Goal: Transaction & Acquisition: Purchase product/service

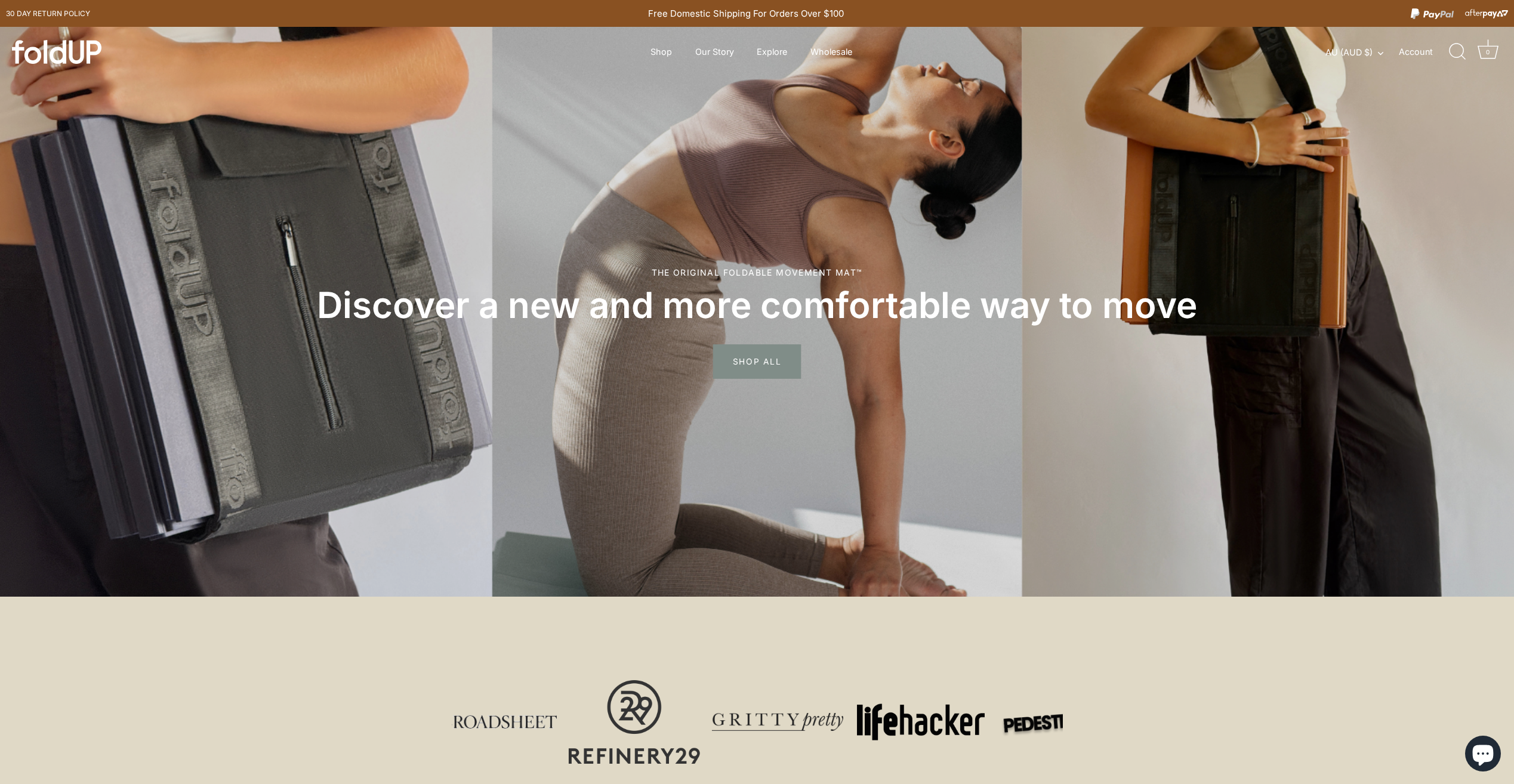
click at [755, 362] on span "SHOP ALL" at bounding box center [757, 362] width 87 height 35
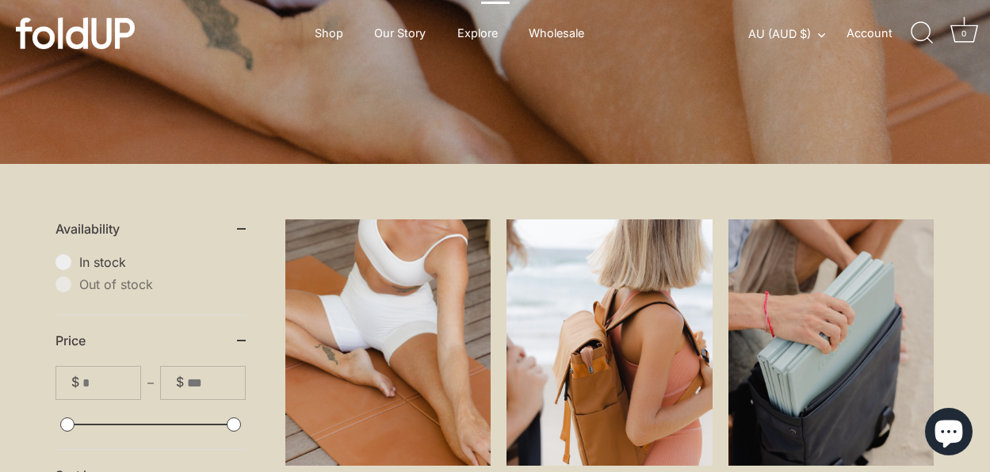
scroll to position [396, 0]
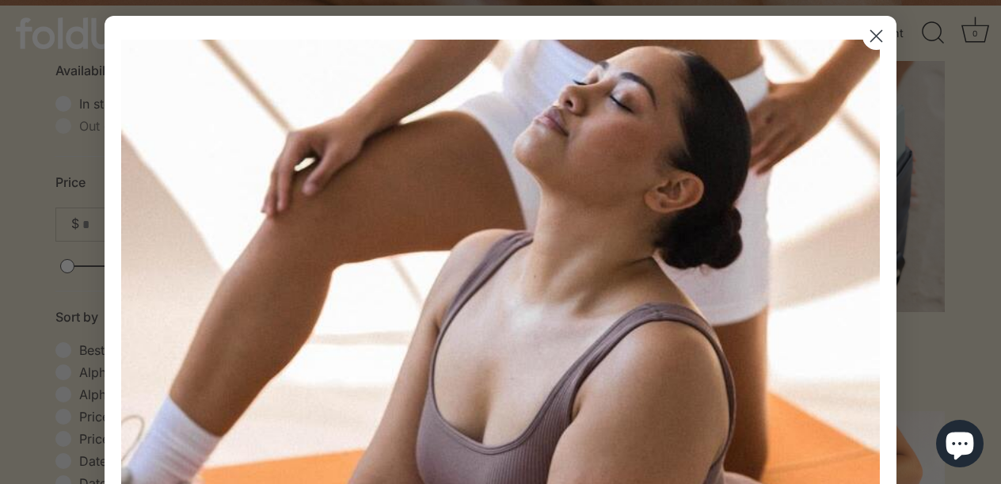
click at [881, 48] on icon "Close dialog" at bounding box center [877, 36] width 28 height 28
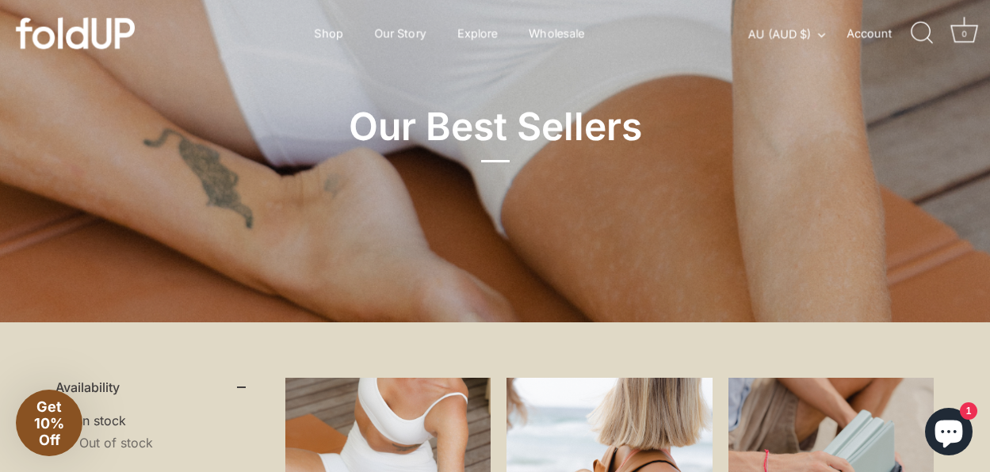
scroll to position [0, 0]
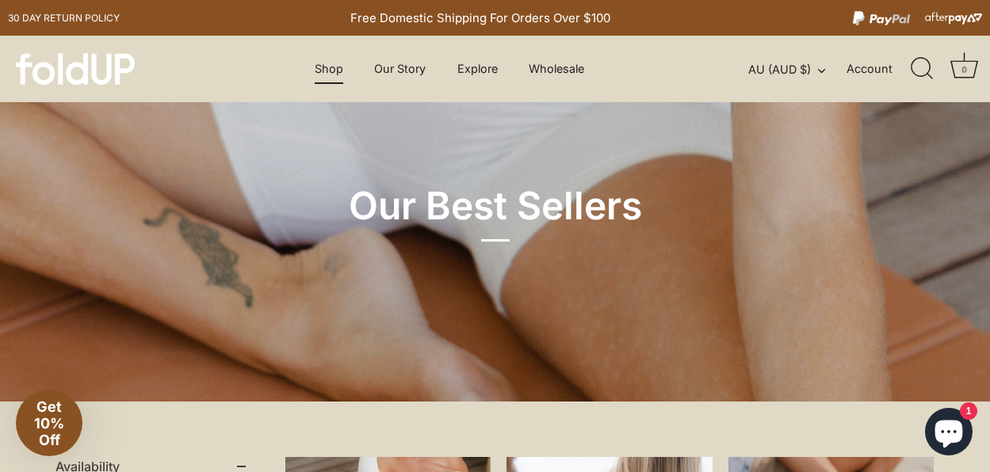
click at [332, 71] on link "Shop" at bounding box center [328, 69] width 56 height 30
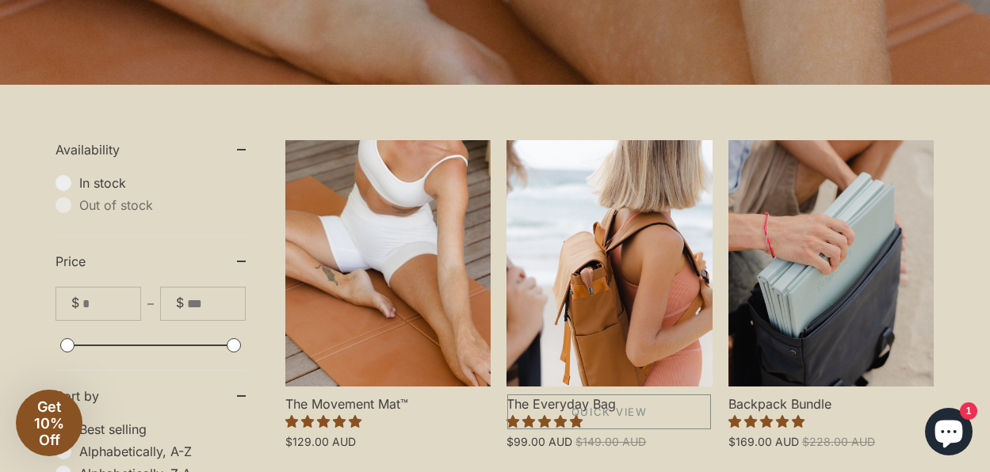
scroll to position [475, 0]
